Goal: Task Accomplishment & Management: Manage account settings

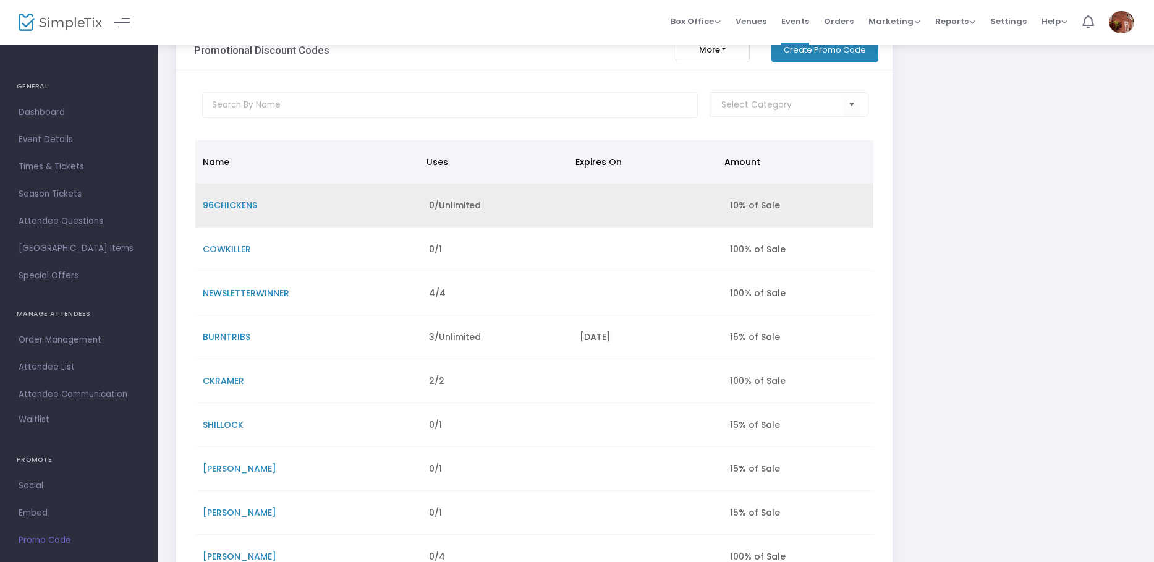
scroll to position [62, 0]
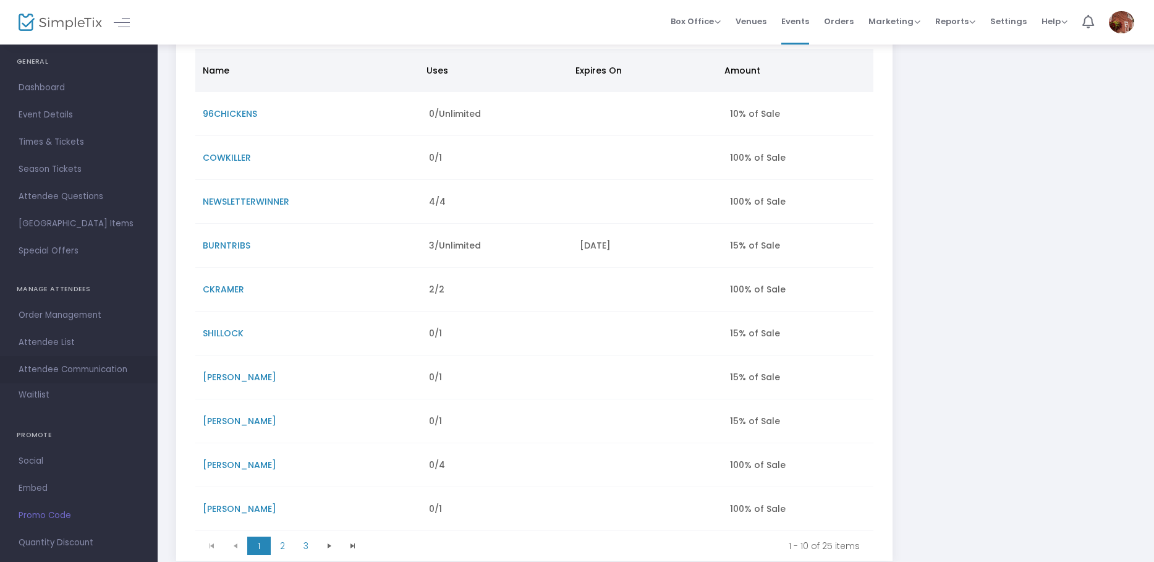
scroll to position [46, 0]
click at [44, 318] on span "Attendee List" at bounding box center [79, 321] width 120 height 16
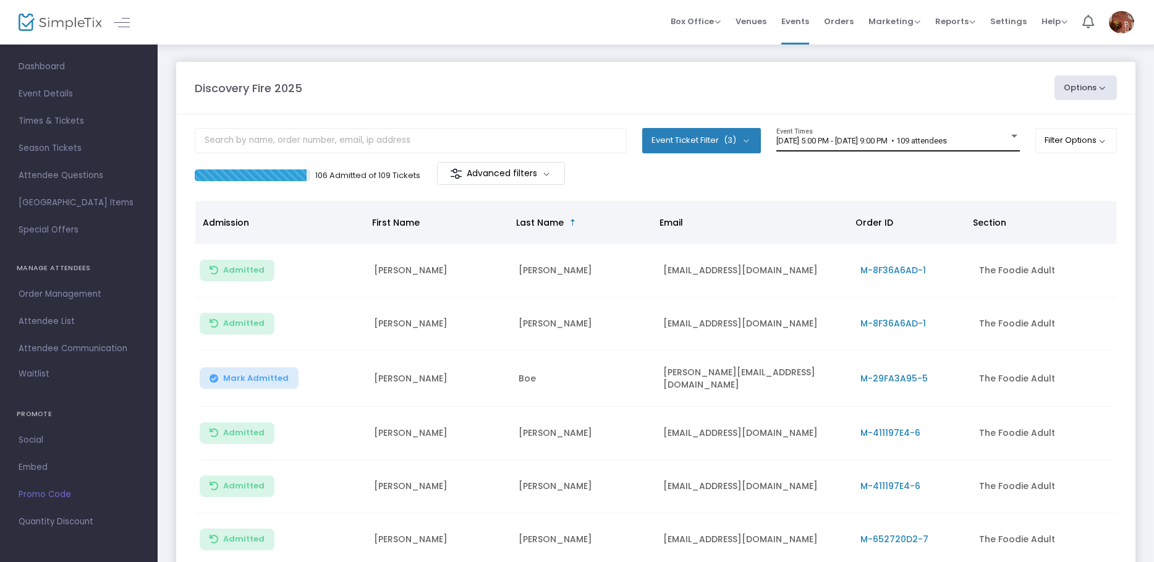
click at [848, 144] on span "[DATE] 5:00 PM - [DATE] 9:00 PM • 109 attendees" at bounding box center [861, 140] width 171 height 9
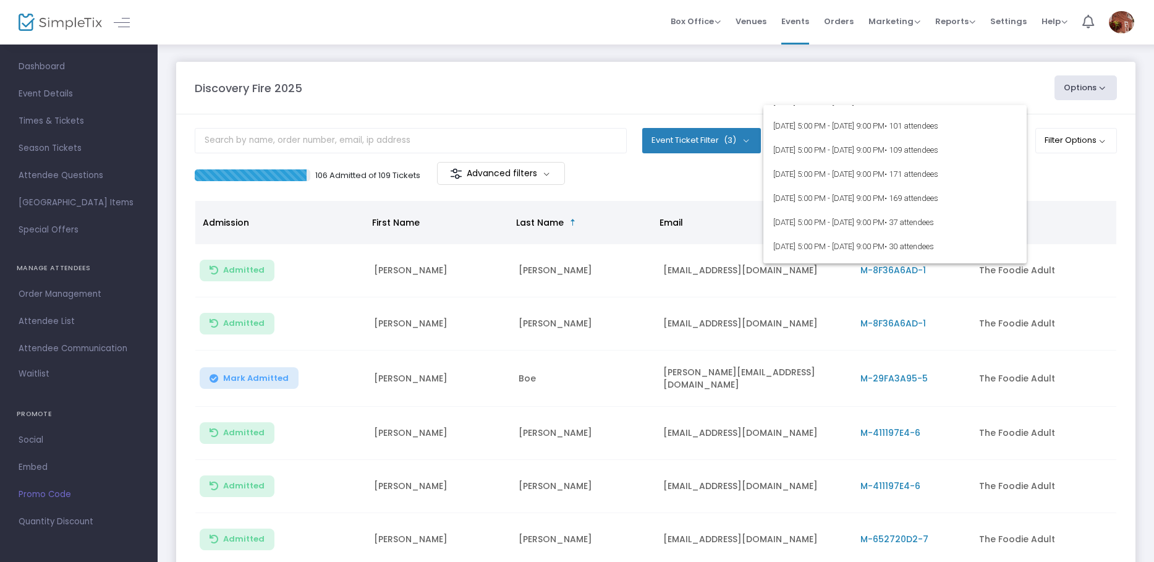
scroll to position [185, 0]
click at [809, 193] on span "8/21/2025 @ 5:00 PM - 8/21/2025 @ 9:00 PM • 169 attendees" at bounding box center [894, 197] width 243 height 24
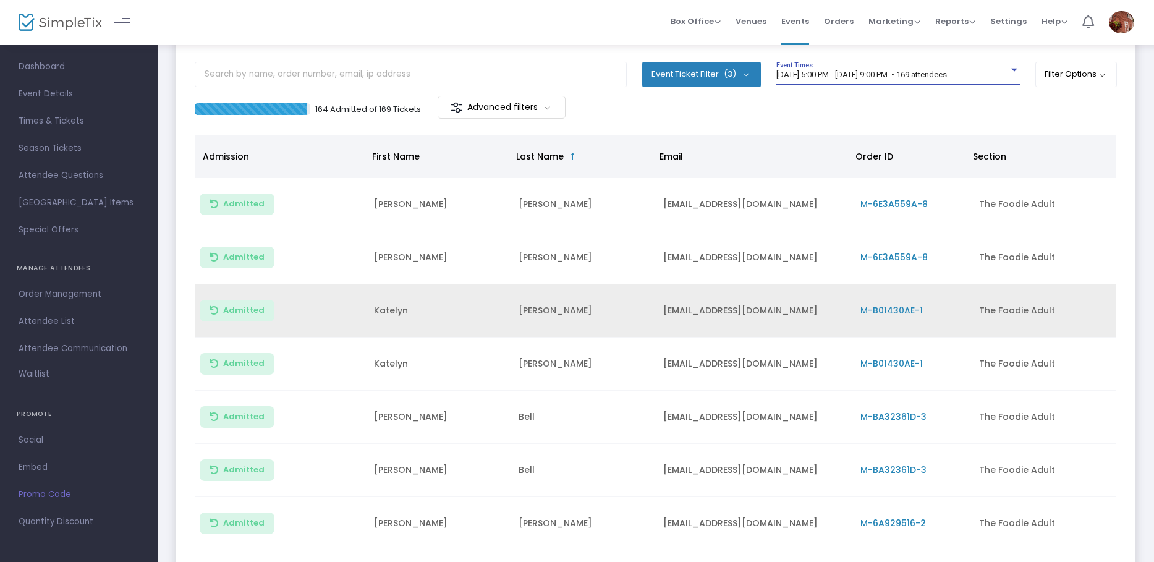
scroll to position [0, 0]
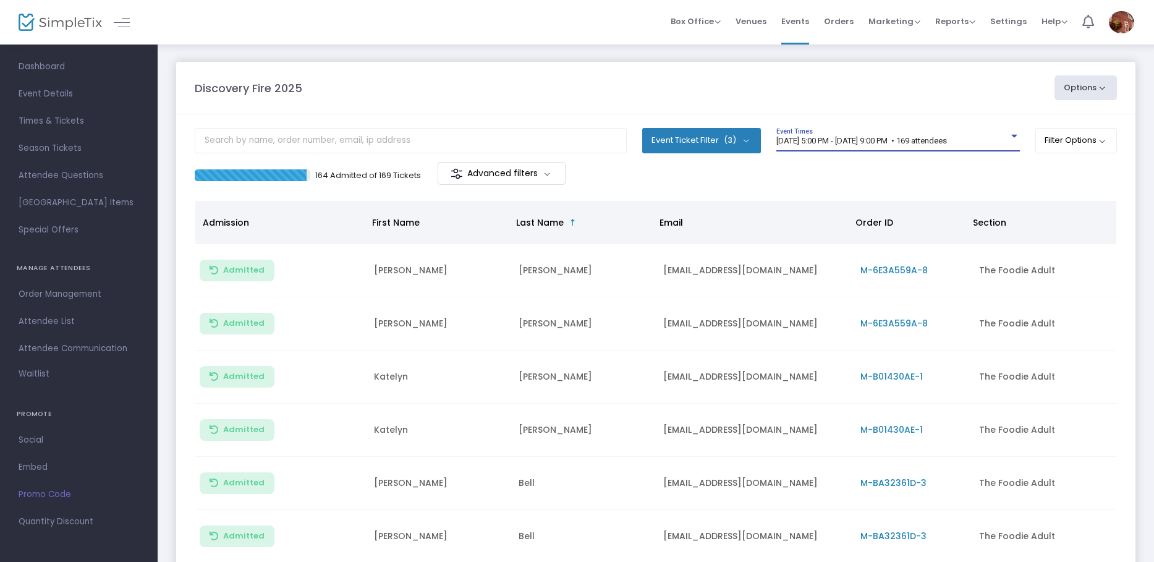
click at [1011, 135] on div at bounding box center [1014, 136] width 6 height 3
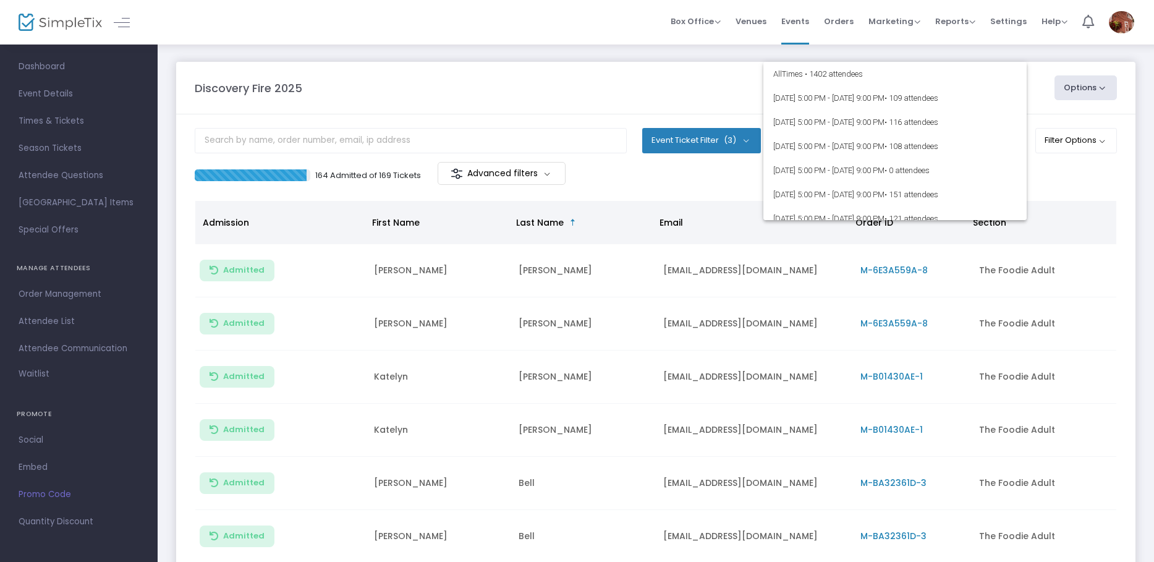
scroll to position [198, 0]
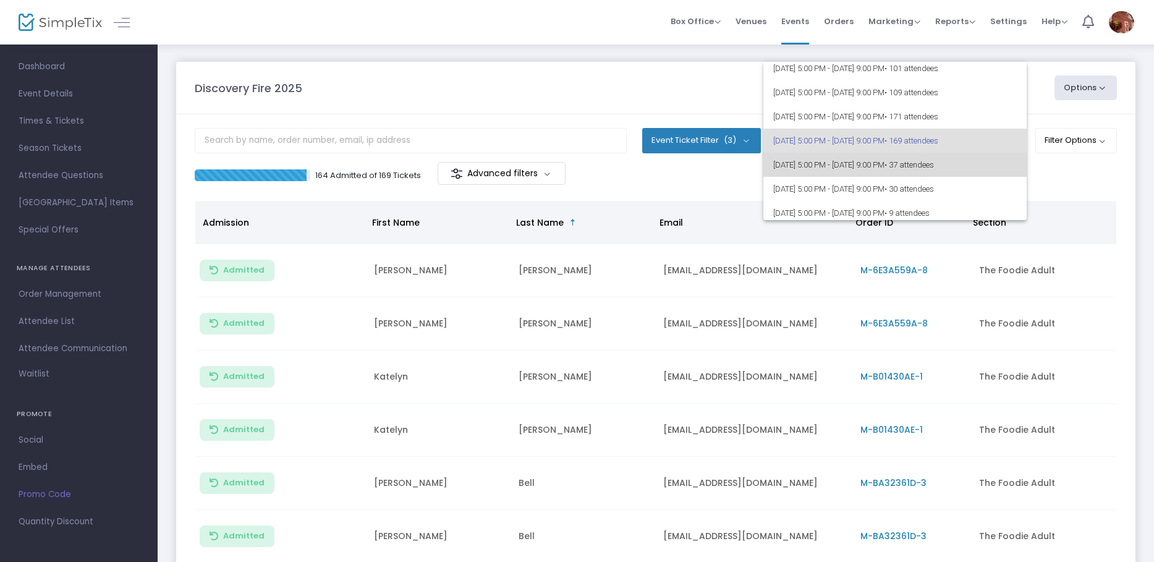
click at [934, 161] on span "• 37 attendees" at bounding box center [908, 164] width 49 height 9
